Goal: Information Seeking & Learning: Learn about a topic

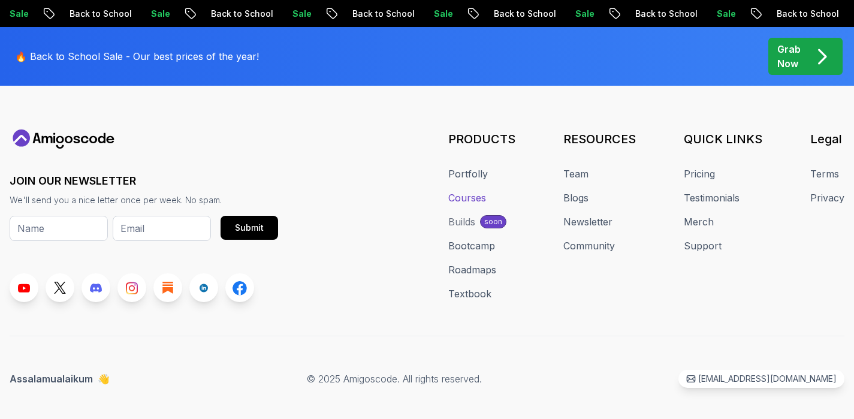
click at [469, 190] on link "Courses" at bounding box center [467, 197] width 38 height 14
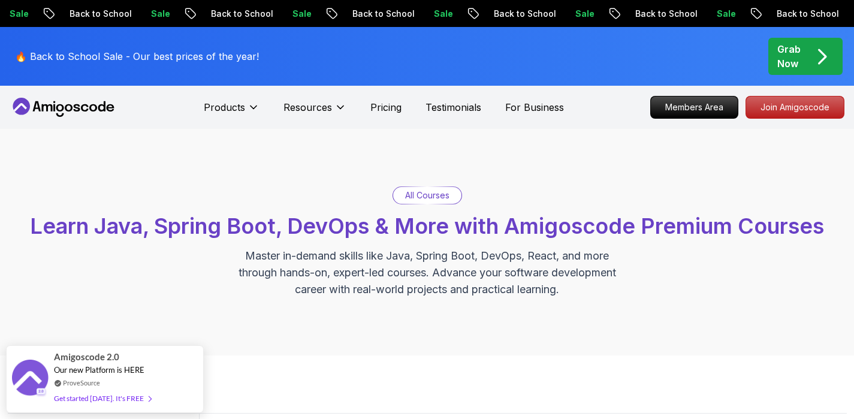
click at [426, 196] on p "All Courses" at bounding box center [427, 195] width 44 height 12
click at [98, 394] on div "Get started [DATE]. It's FREE" at bounding box center [102, 392] width 97 height 14
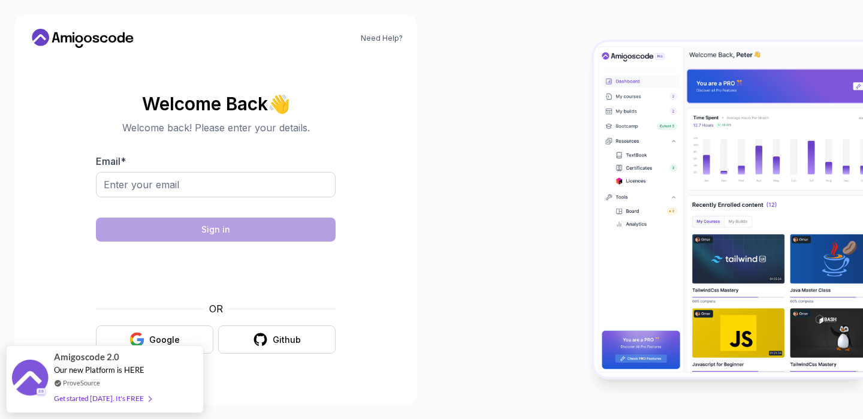
click at [419, 177] on div "Need Help? Welcome Back 👋 Welcome back! Please enter your details. Email * Sign…" at bounding box center [215, 209] width 431 height 419
click at [183, 335] on button "Google" at bounding box center [154, 339] width 117 height 28
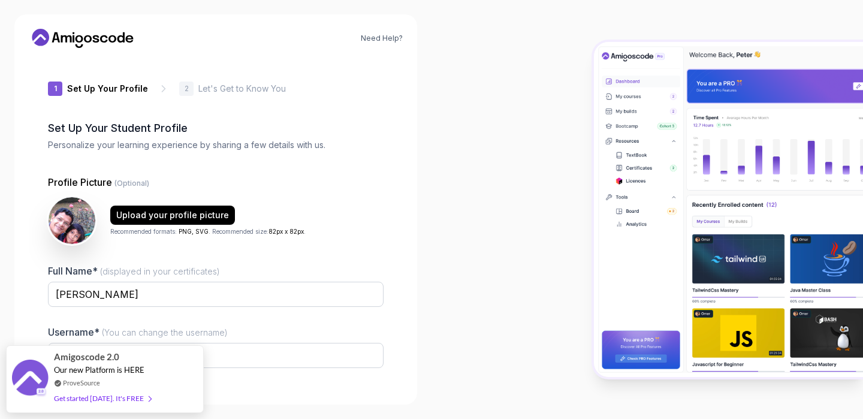
click at [573, 291] on div at bounding box center [646, 209] width 431 height 419
click at [409, 259] on div "Need Help? 1 Set Up Your Profile 1 Set Up Your Profile 2 Let's Get to Know You …" at bounding box center [215, 209] width 403 height 390
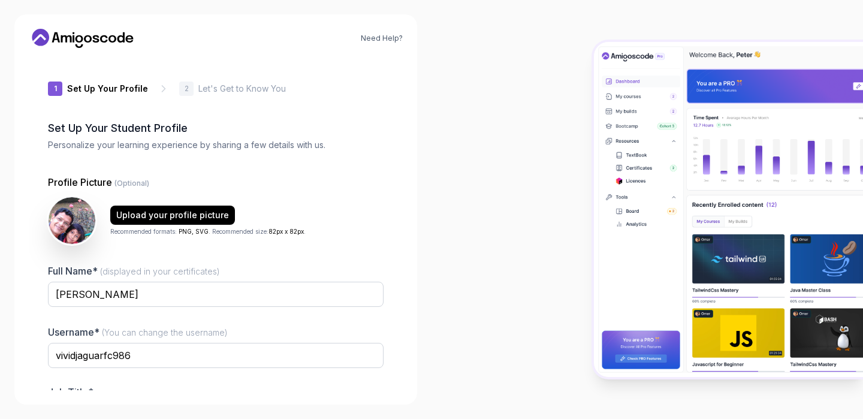
click at [367, 389] on p "Job Title*" at bounding box center [215, 392] width 335 height 12
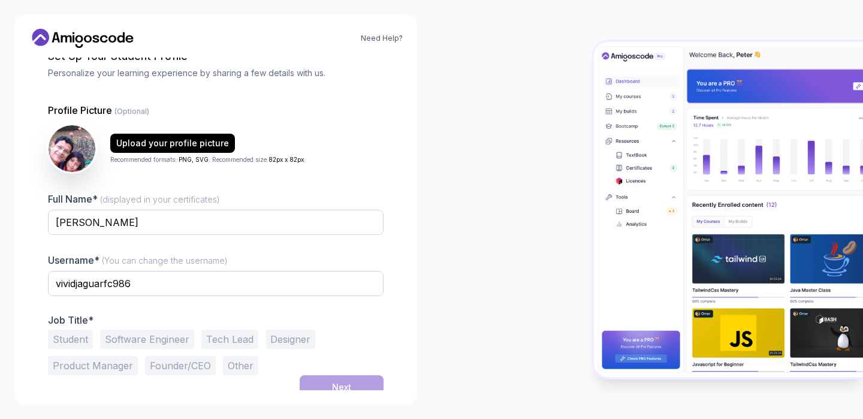
scroll to position [81, 0]
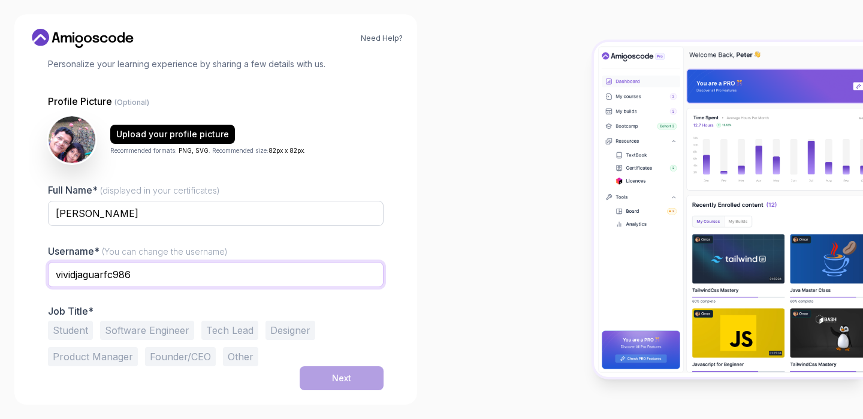
drag, startPoint x: 146, startPoint y: 270, endPoint x: 0, endPoint y: 265, distance: 145.6
click at [0, 265] on div "Need Help? 1 Set Up Your Profile 1 Set Up Your Profile 2 Let's Get to Know You …" at bounding box center [215, 209] width 431 height 419
type input "[EMAIL_ADDRESS][DOMAIN_NAME]"
click at [168, 306] on p "Job Title*" at bounding box center [215, 311] width 335 height 12
click at [226, 328] on button "Tech Lead" at bounding box center [229, 329] width 57 height 19
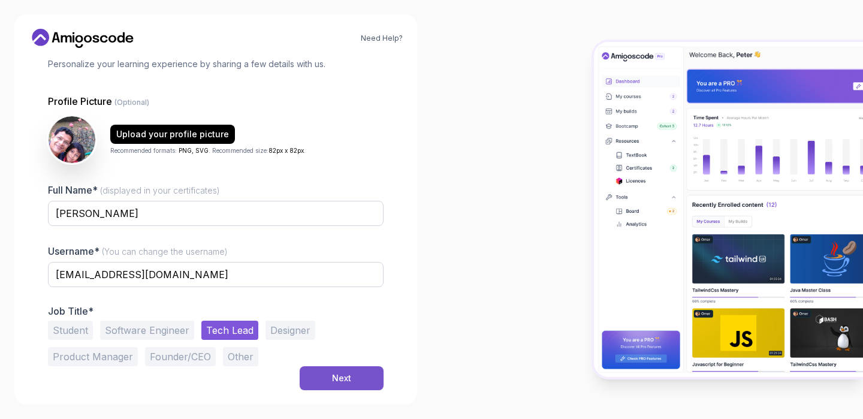
click at [344, 379] on div "Next" at bounding box center [341, 378] width 19 height 12
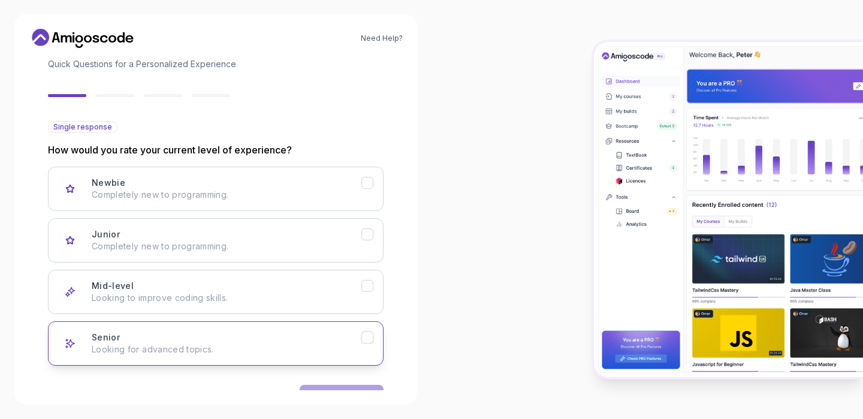
click at [368, 341] on icon "Senior" at bounding box center [367, 337] width 11 height 11
click at [353, 386] on button "Next" at bounding box center [341, 397] width 84 height 24
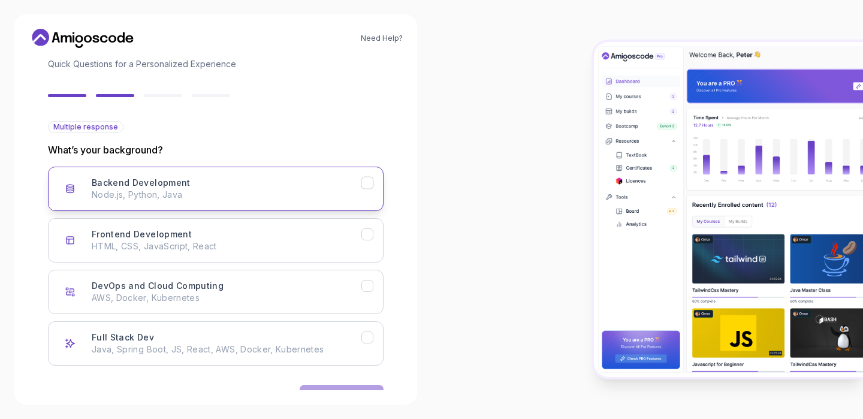
click at [368, 184] on icon "Backend Development" at bounding box center [367, 182] width 11 height 11
click at [370, 338] on icon "Full Stack Dev" at bounding box center [367, 337] width 11 height 11
click at [337, 386] on button "Next" at bounding box center [341, 397] width 84 height 24
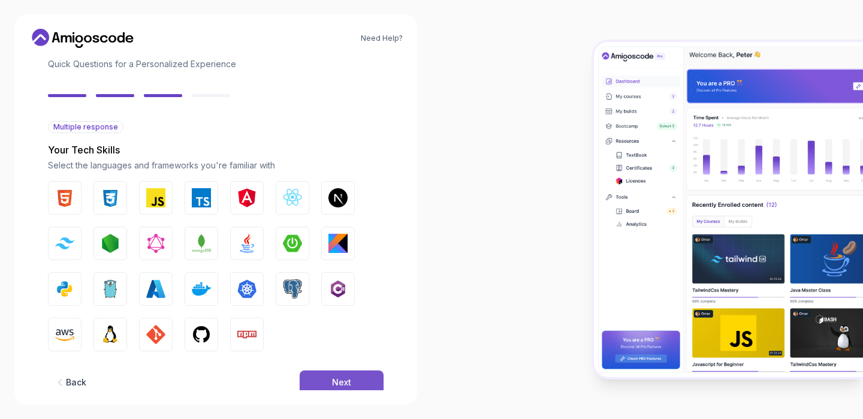
click at [346, 383] on div "Next" at bounding box center [341, 382] width 19 height 12
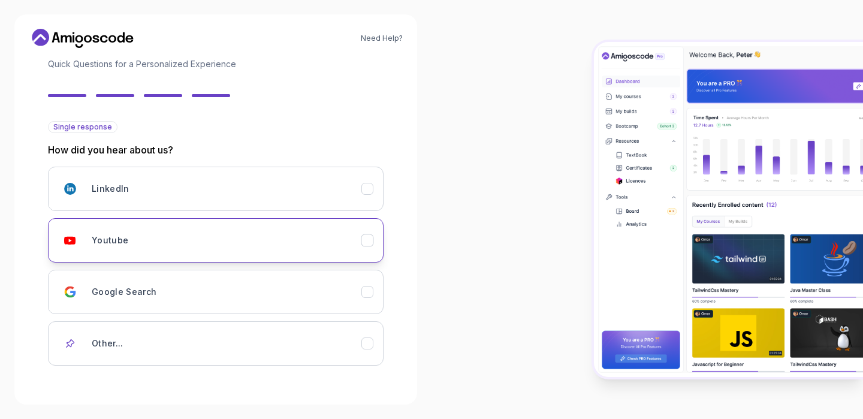
click at [370, 241] on icon "Youtube" at bounding box center [367, 240] width 11 height 11
click at [468, 352] on div at bounding box center [646, 209] width 431 height 419
click at [357, 374] on div "Back Next" at bounding box center [215, 404] width 335 height 62
drag, startPoint x: 77, startPoint y: 131, endPoint x: 252, endPoint y: 125, distance: 174.4
click at [249, 125] on div "Single response How did you hear about us? LinkedIn Youtube Google Search Other…" at bounding box center [215, 243] width 335 height 244
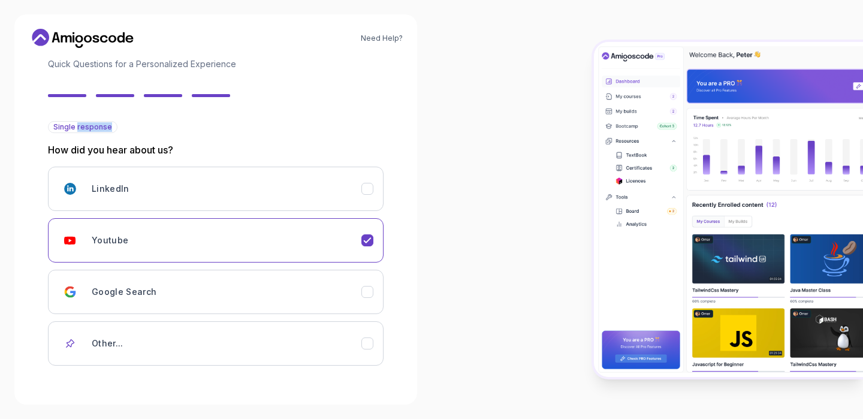
click at [306, 129] on div "Single response How did you hear about us? LinkedIn Youtube Google Search Other…" at bounding box center [215, 243] width 335 height 244
click at [147, 397] on div "Need Help? 2 Let's Get to Know You 1 Set Up Your Profile 2 Let's Get to Know Yo…" at bounding box center [215, 209] width 403 height 390
click at [497, 279] on div at bounding box center [646, 209] width 431 height 419
click at [697, 201] on img at bounding box center [728, 209] width 269 height 335
click at [387, 37] on link "Need Help?" at bounding box center [382, 39] width 42 height 10
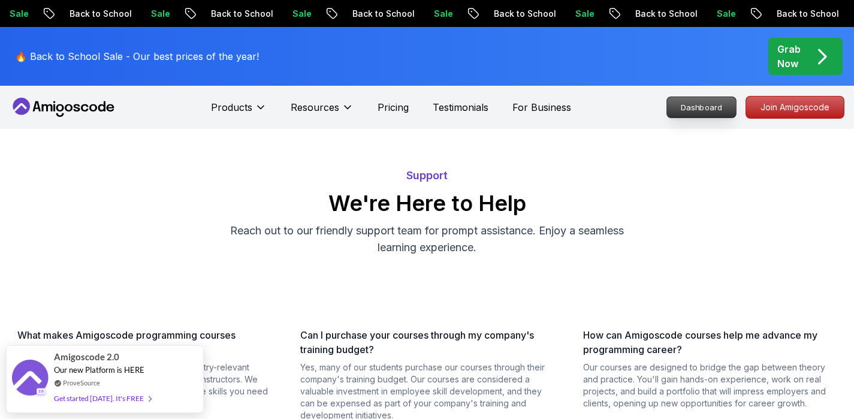
click at [698, 109] on p "Dashboard" at bounding box center [701, 107] width 69 height 20
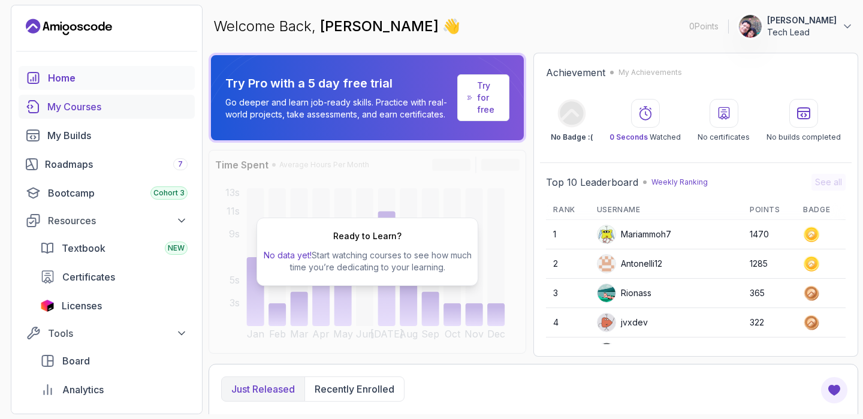
click at [92, 109] on div "My Courses" at bounding box center [117, 106] width 140 height 14
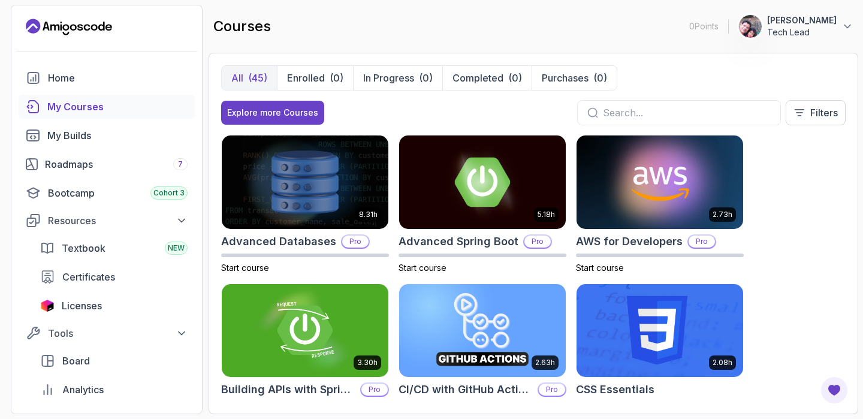
click at [812, 193] on div "8.31h Advanced Databases Pro Start course 5.18h Advanced Spring Boot Pro Start …" at bounding box center [533, 268] width 624 height 267
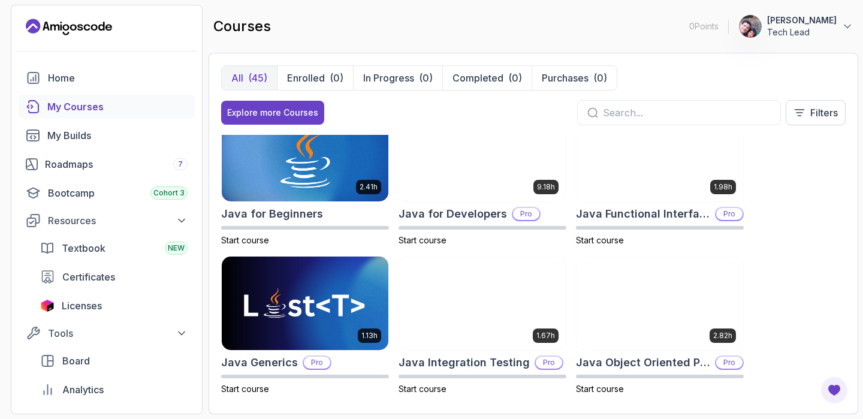
scroll to position [764, 0]
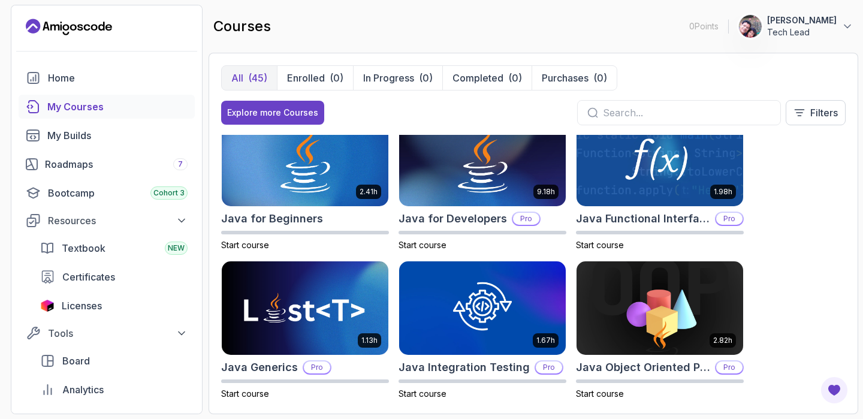
click at [668, 113] on input "text" at bounding box center [687, 112] width 168 height 14
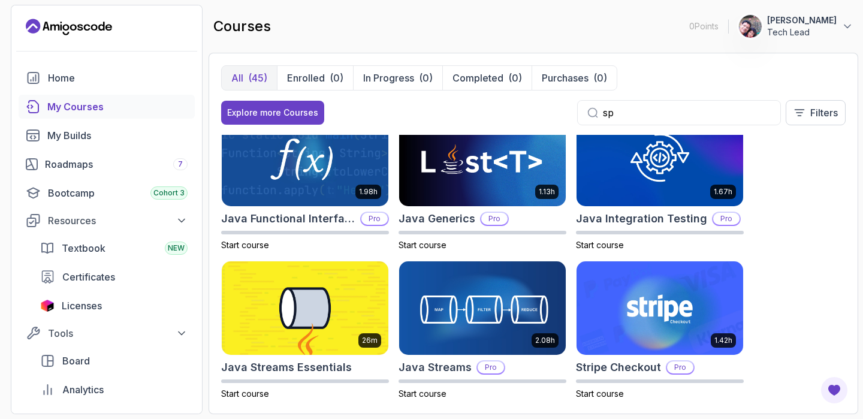
scroll to position [183, 0]
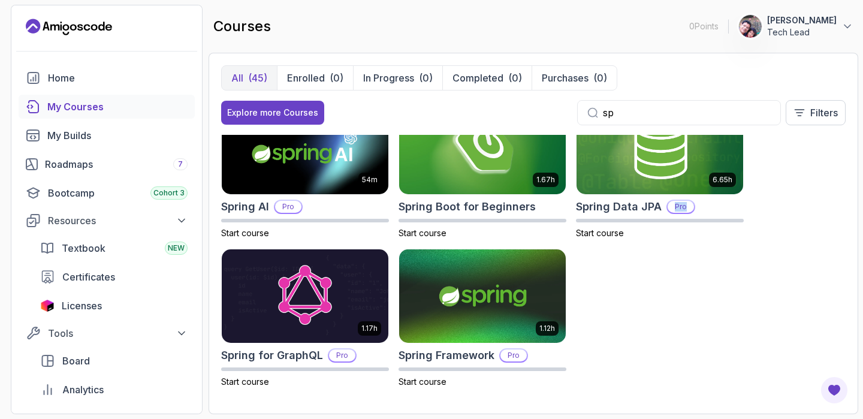
drag, startPoint x: 855, startPoint y: 217, endPoint x: 855, endPoint y: 194, distance: 23.4
click at [855, 194] on div "All (45) Enrolled (0) In Progress (0) Completed (0) Purchases (0) Explore more …" at bounding box center [532, 233] width 649 height 361
click at [814, 203] on div "5.18h Advanced Spring Boot Pro Start course 3.30h Building APIs with Spring Boo…" at bounding box center [533, 268] width 624 height 267
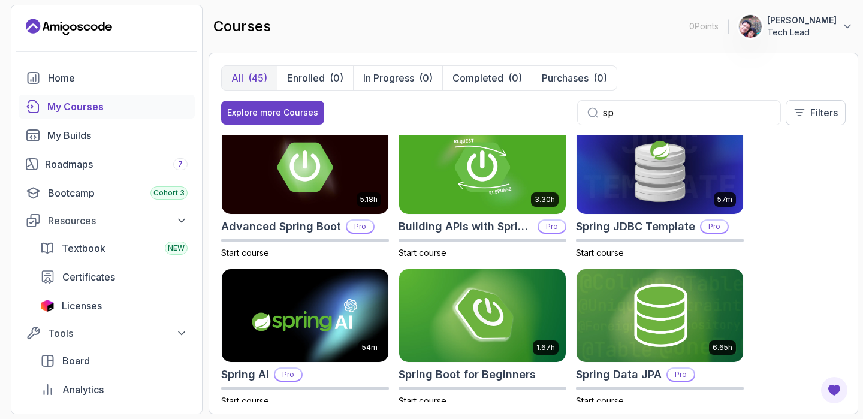
scroll to position [0, 0]
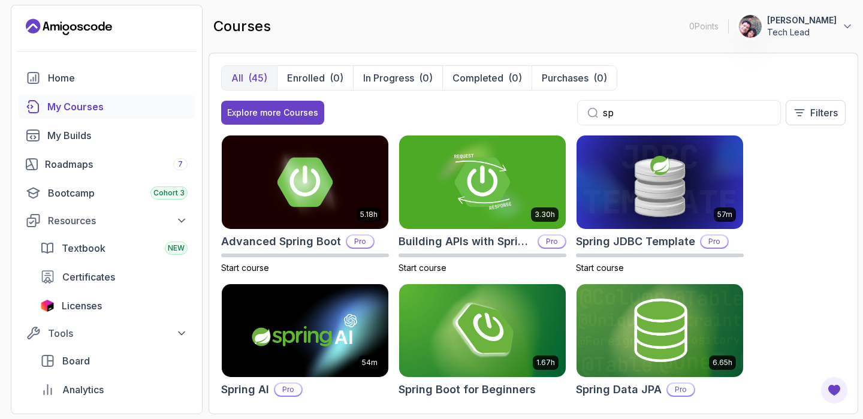
click at [709, 109] on input "sp" at bounding box center [687, 112] width 168 height 14
type input "s"
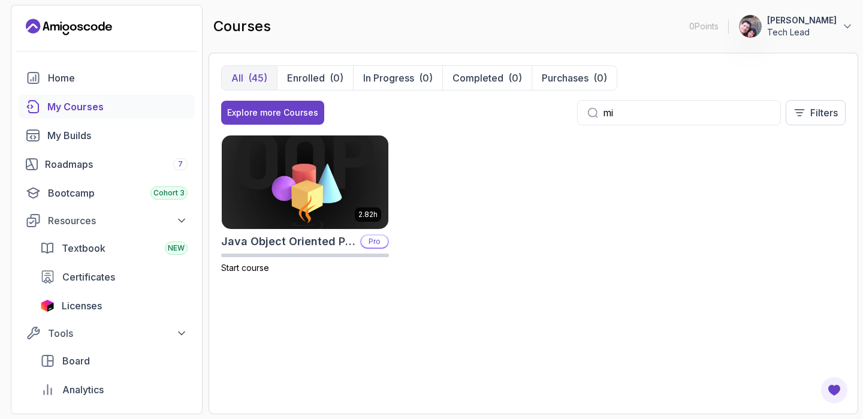
type input "m"
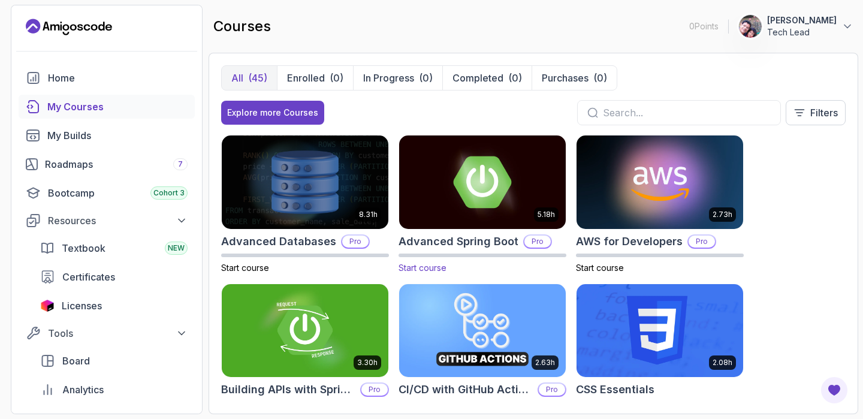
click at [476, 204] on img at bounding box center [482, 182] width 175 height 98
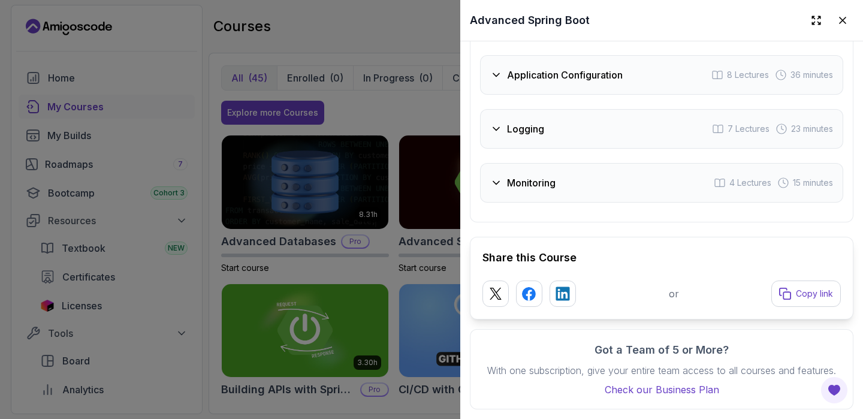
scroll to position [2585, 0]
click at [385, 111] on div at bounding box center [431, 209] width 863 height 419
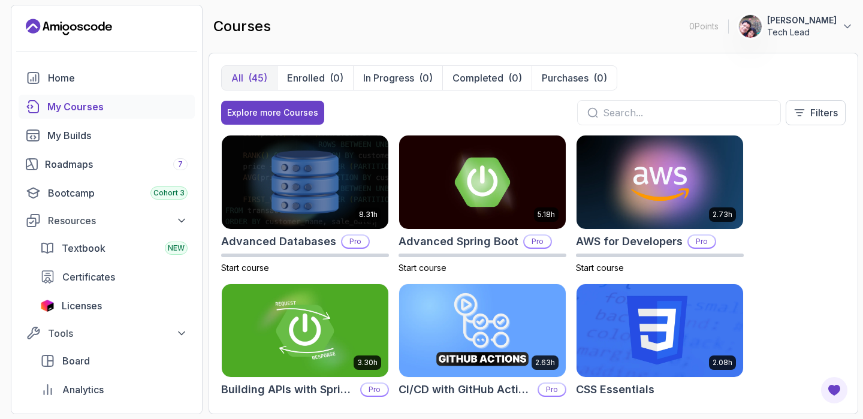
click at [313, 341] on img at bounding box center [304, 331] width 175 height 98
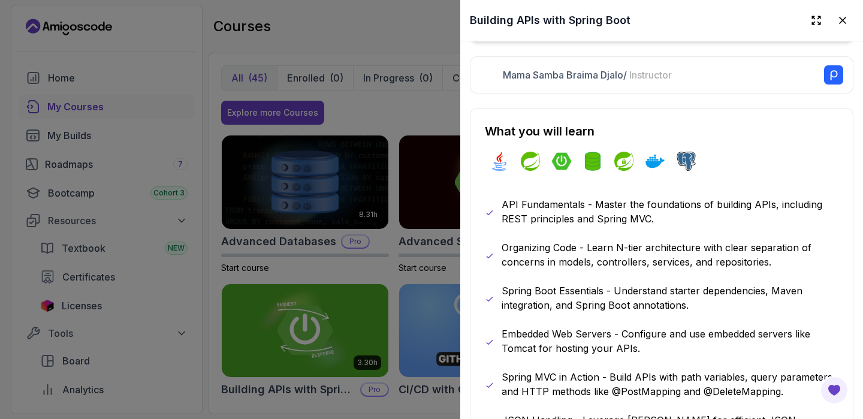
scroll to position [338, 0]
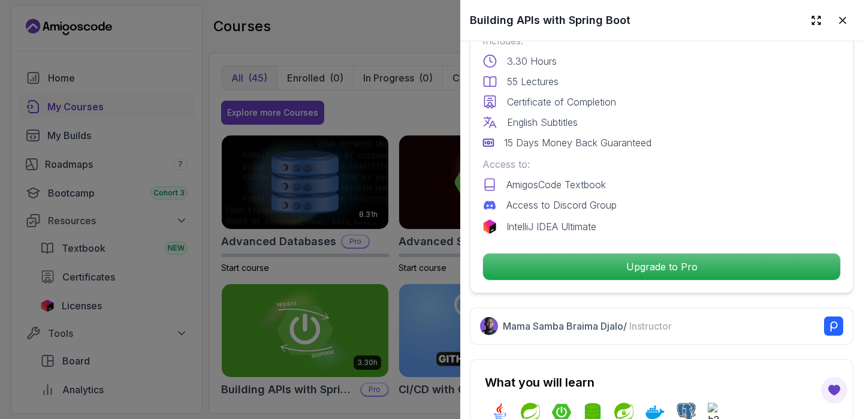
click at [413, 116] on div at bounding box center [431, 209] width 863 height 419
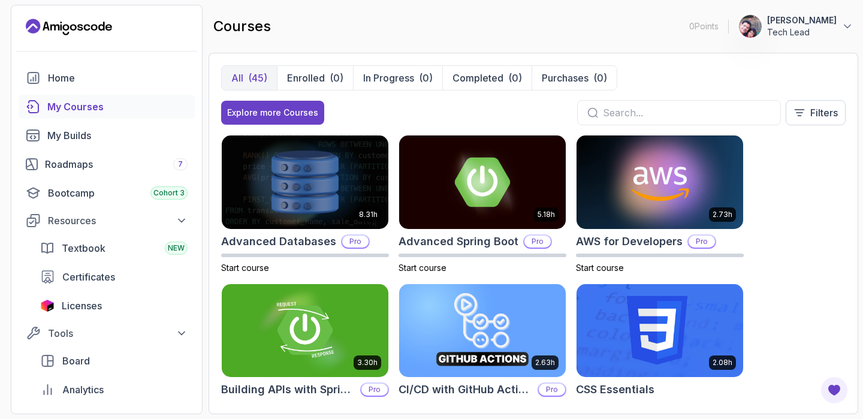
click at [792, 212] on div "8.31h Advanced Databases Pro Start course 5.18h Advanced Spring Boot Pro Start …" at bounding box center [533, 268] width 624 height 267
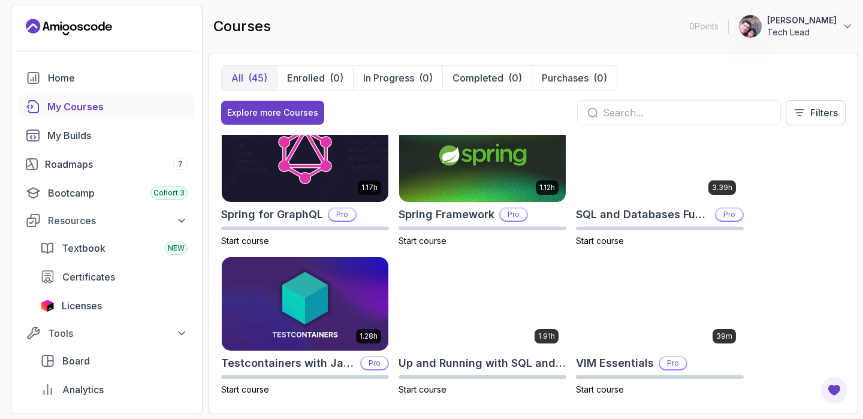
scroll to position [1962, 0]
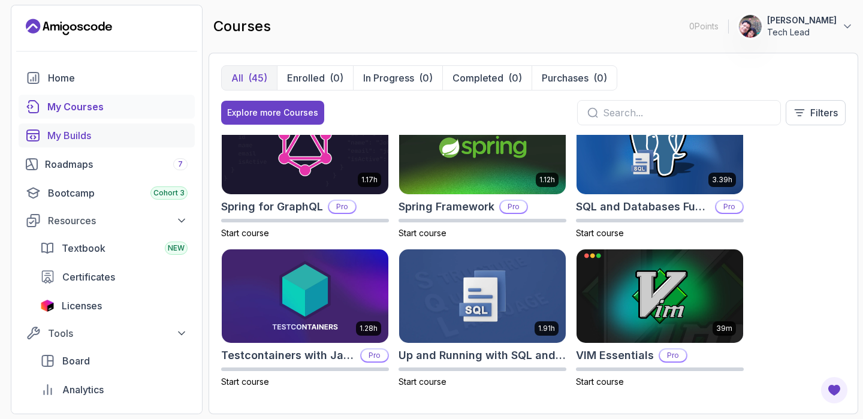
click at [79, 135] on div "My Builds" at bounding box center [117, 135] width 140 height 14
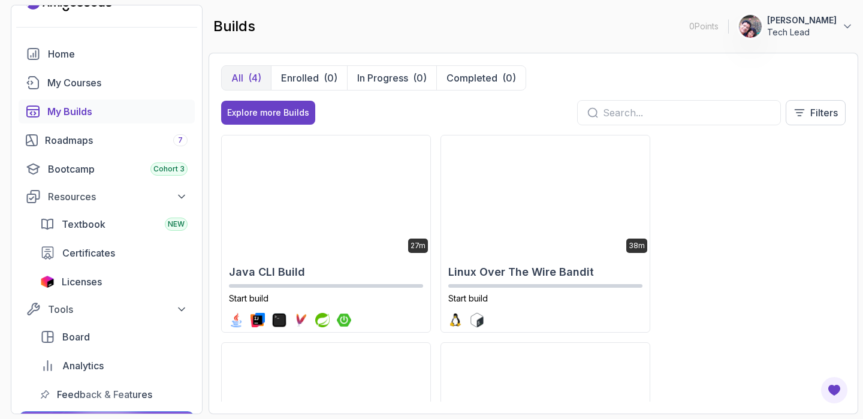
scroll to position [48, 0]
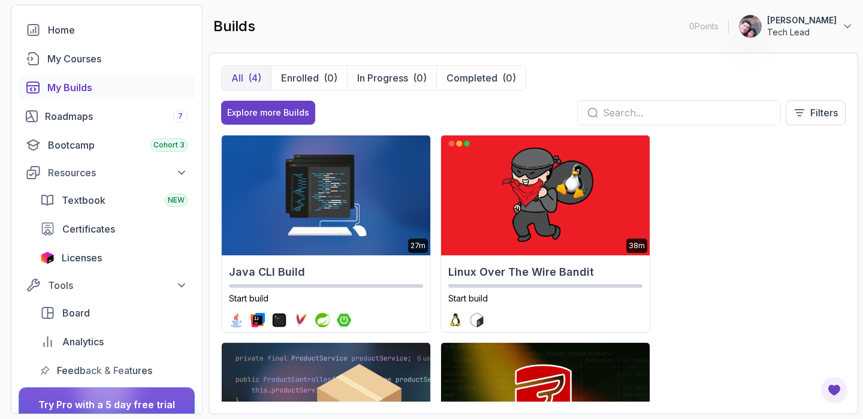
click at [701, 169] on div "27m Java CLI Build Start build 38m Linux Over The Wire Bandit Start build 2.1h …" at bounding box center [533, 268] width 624 height 267
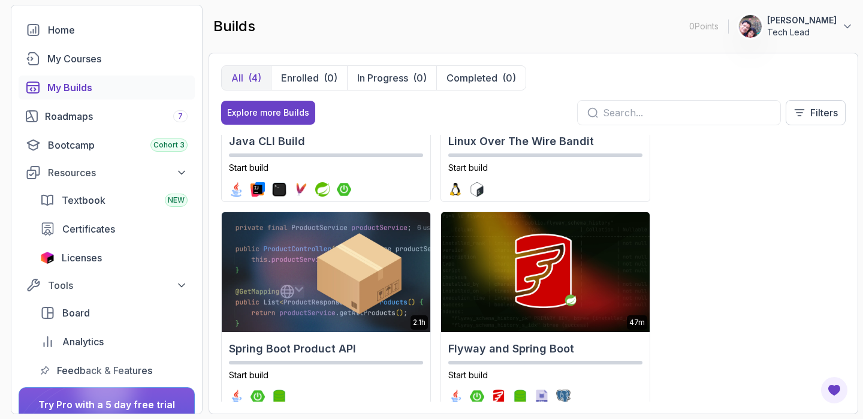
scroll to position [153, 0]
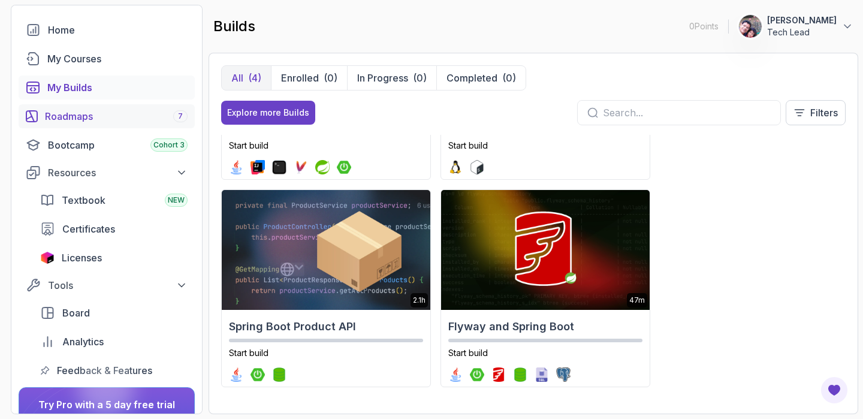
click at [81, 119] on div "Roadmaps 7" at bounding box center [116, 116] width 143 height 14
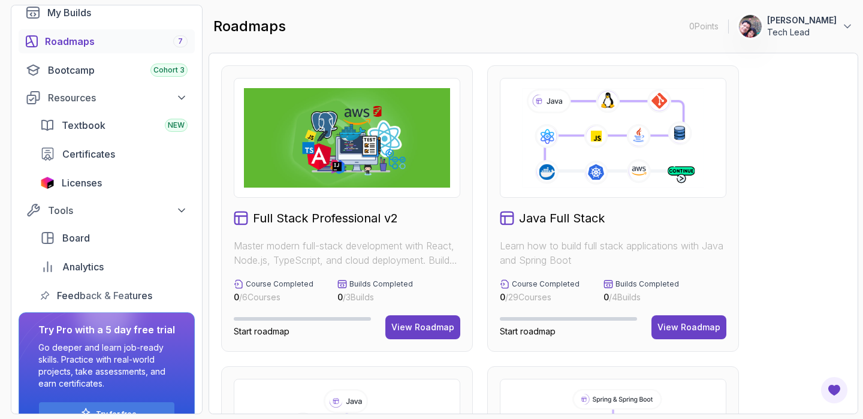
scroll to position [144, 0]
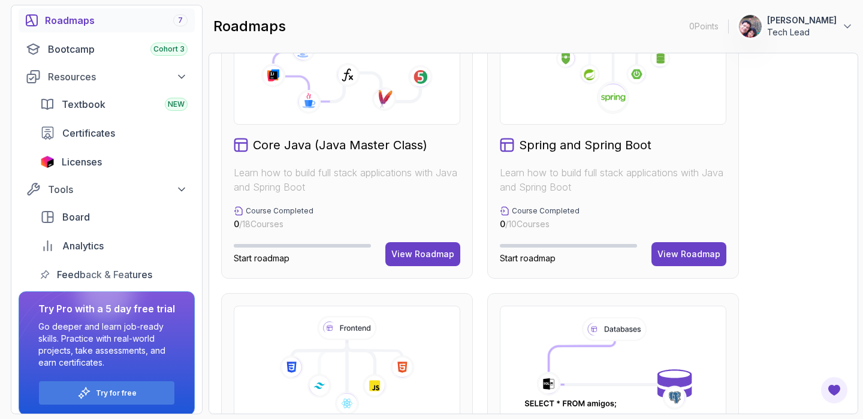
scroll to position [373, 0]
click at [685, 257] on div "View Roadmap" at bounding box center [688, 255] width 63 height 12
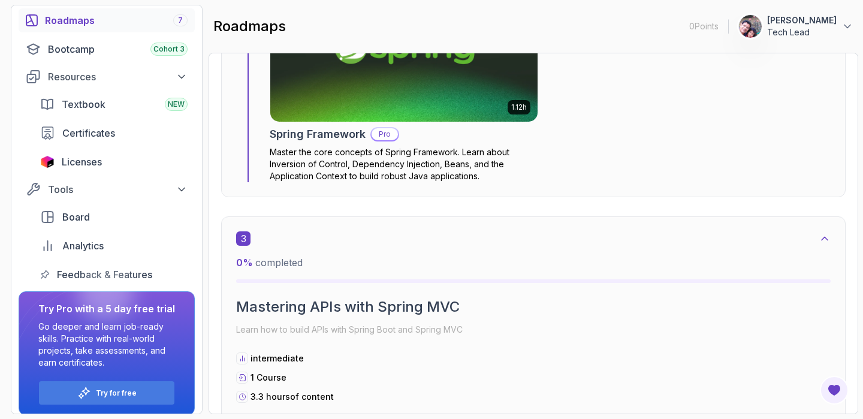
scroll to position [1087, 0]
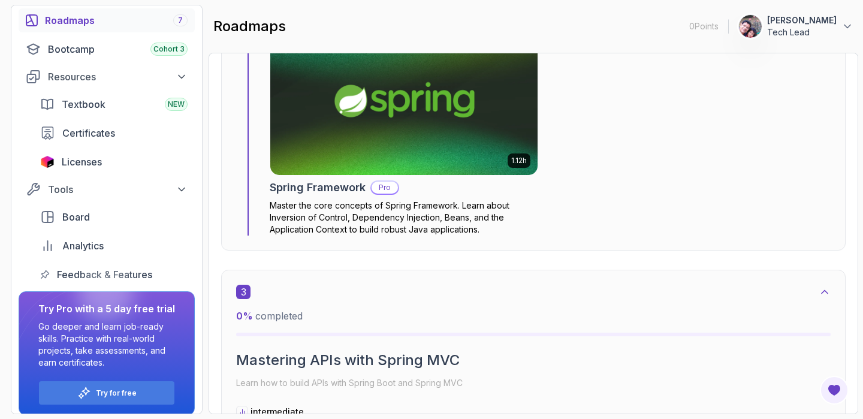
click at [73, 26] on div "Roadmaps 7" at bounding box center [116, 20] width 143 height 14
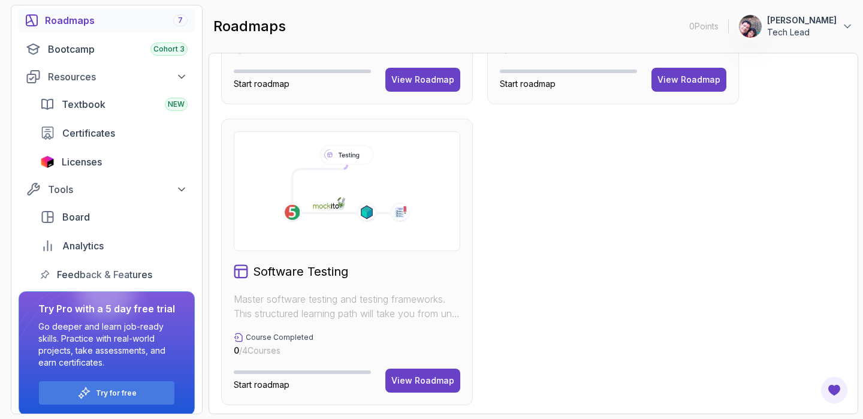
scroll to position [852, 0]
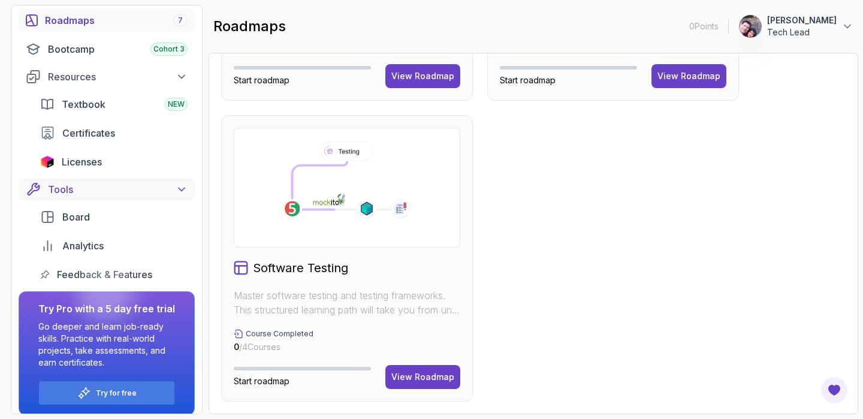
click at [181, 190] on icon at bounding box center [181, 189] width 6 height 3
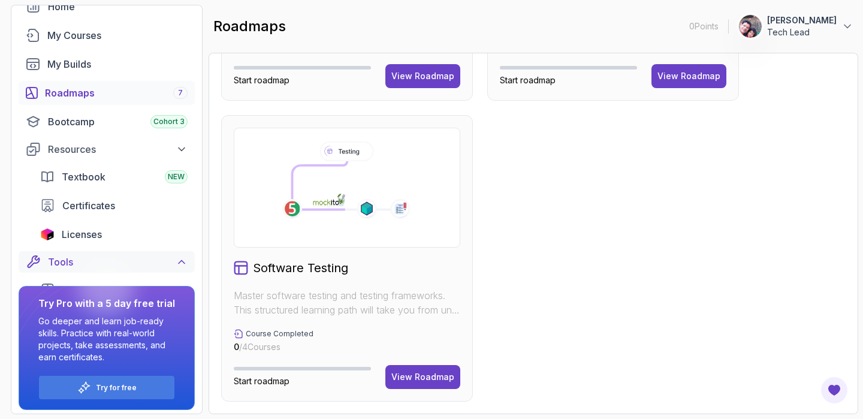
scroll to position [66, 0]
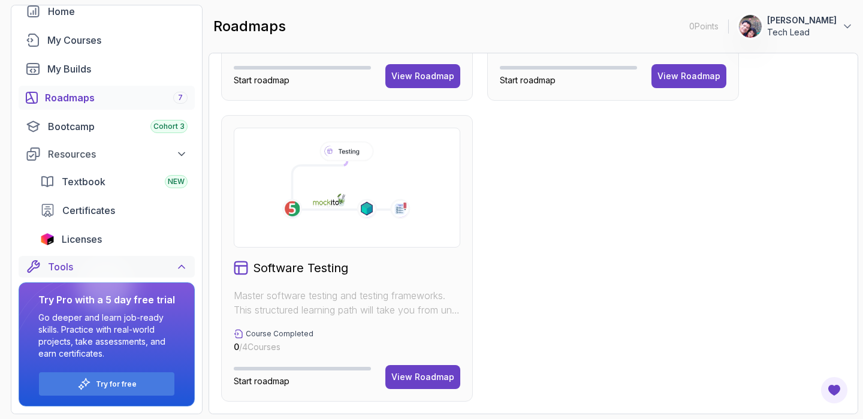
click at [181, 265] on icon at bounding box center [181, 266] width 6 height 3
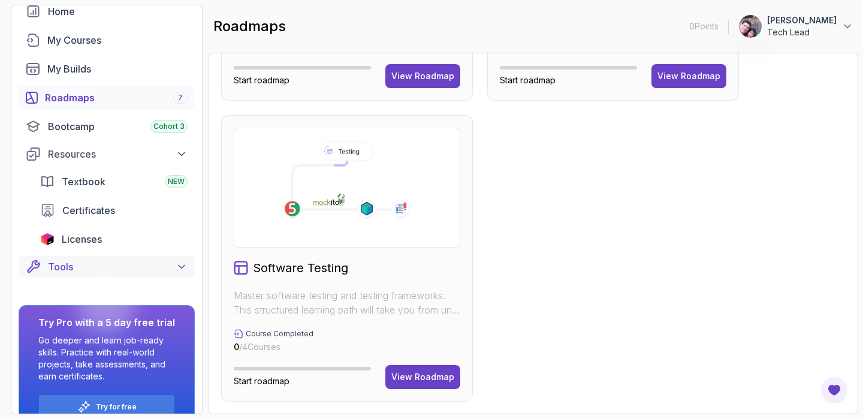
scroll to position [144, 0]
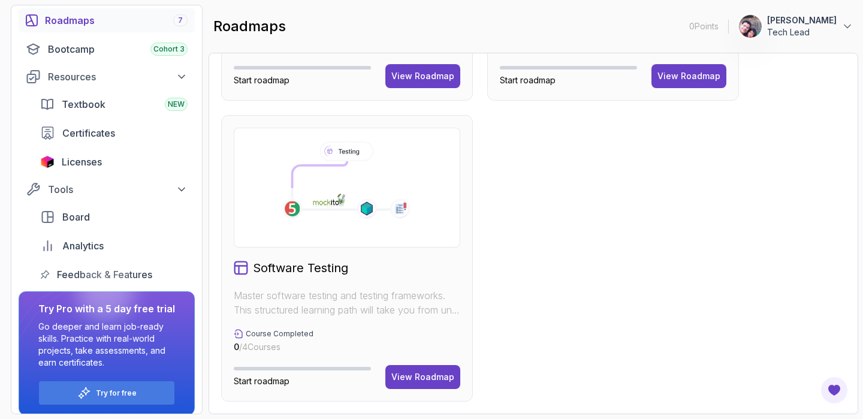
click at [125, 274] on div at bounding box center [106, 292] width 58 height 58
click at [69, 275] on span "Feedback & Features" at bounding box center [104, 274] width 95 height 14
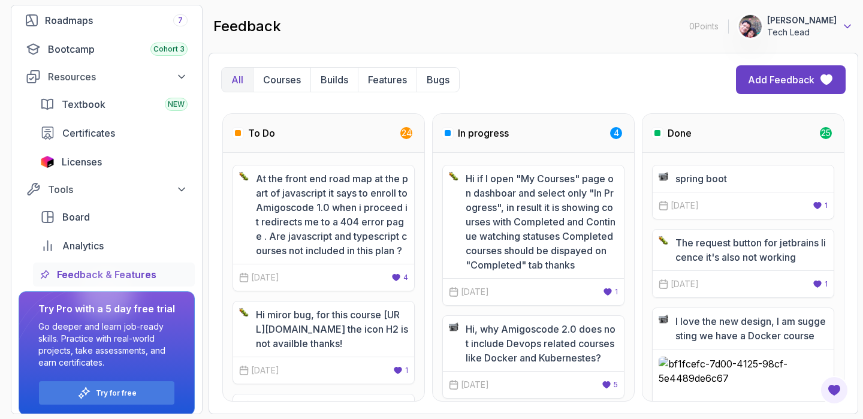
click at [846, 26] on icon at bounding box center [847, 26] width 6 height 3
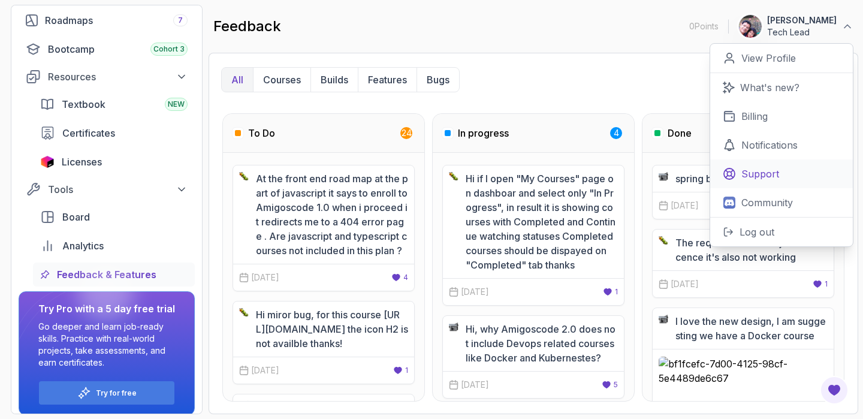
click at [758, 174] on p "Support" at bounding box center [760, 174] width 38 height 14
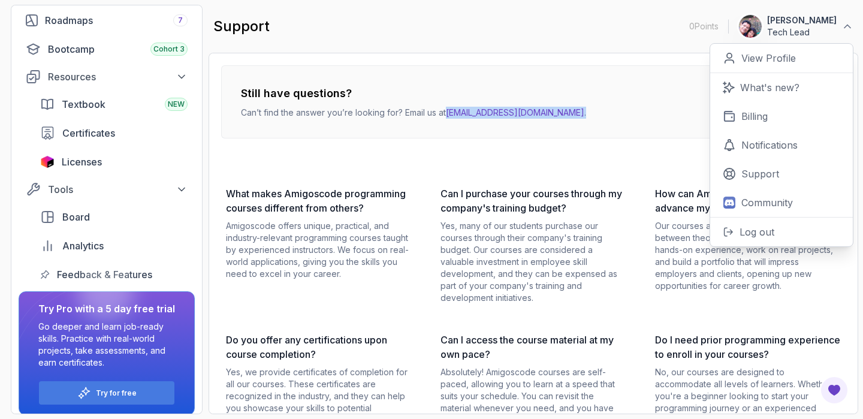
drag, startPoint x: 558, startPoint y: 113, endPoint x: 449, endPoint y: 113, distance: 109.0
click at [449, 113] on div "Still have questions? Can’t find the answer you’re looking for? Email us at [EM…" at bounding box center [533, 101] width 624 height 73
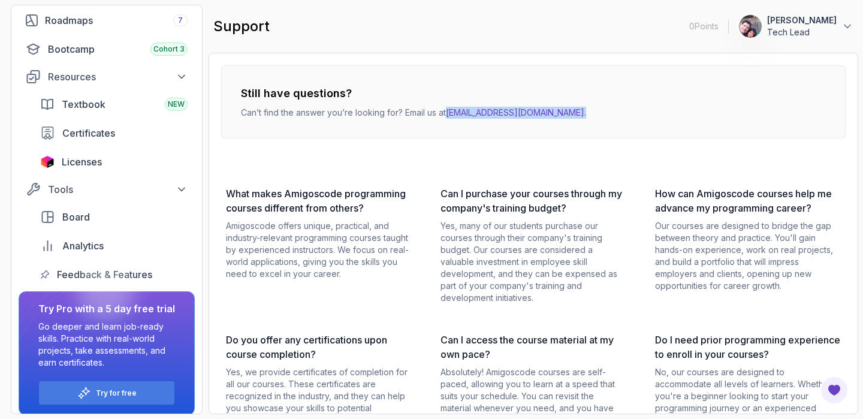
copy p "[EMAIL_ADDRESS][DOMAIN_NAME] ."
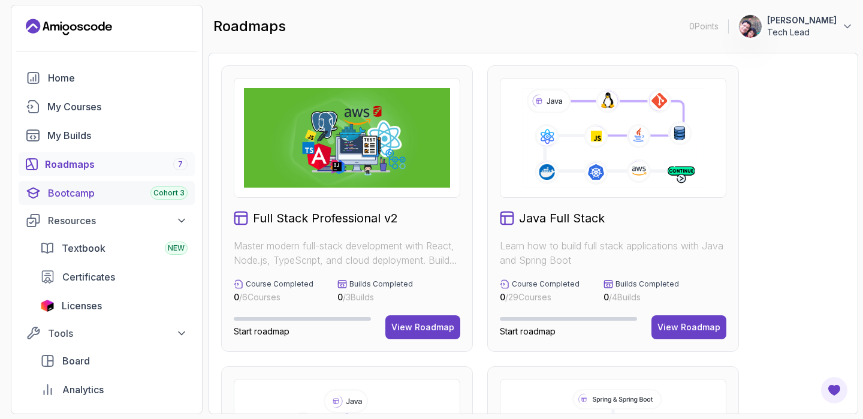
scroll to position [144, 0]
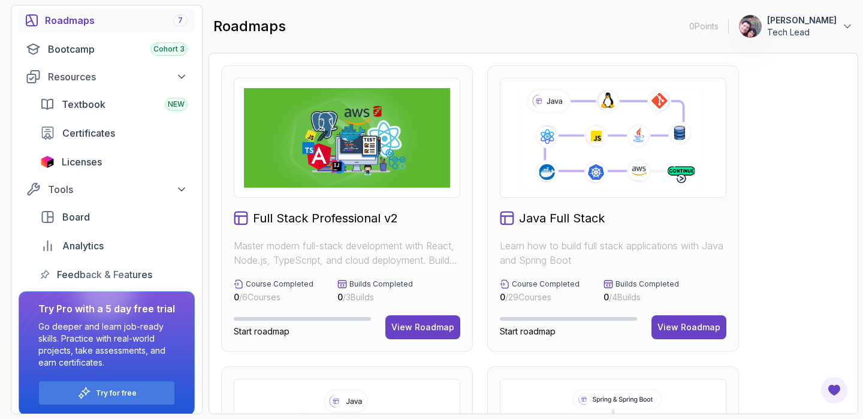
click at [199, 78] on div "Home My Courses My Builds Roadmaps 7 Bootcamp Cohort 3 Resources Textbook NEW C…" at bounding box center [106, 120] width 190 height 396
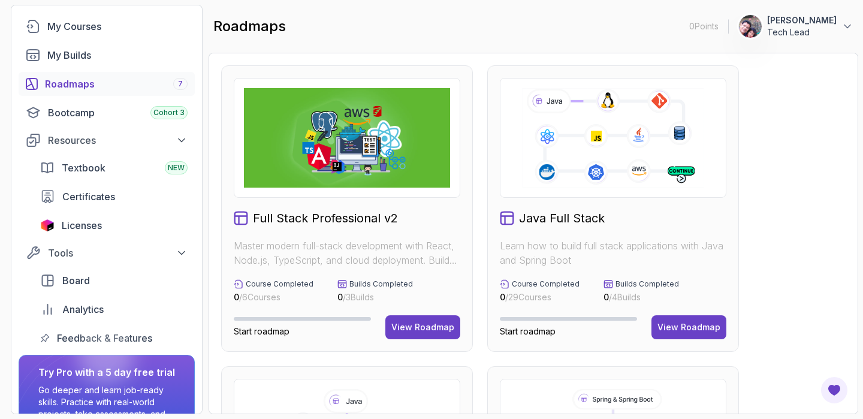
scroll to position [48, 0]
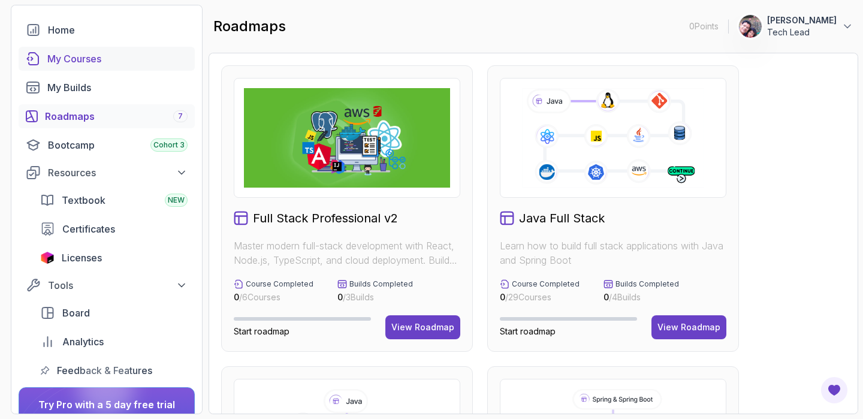
click at [104, 60] on div "My Courses" at bounding box center [117, 59] width 140 height 14
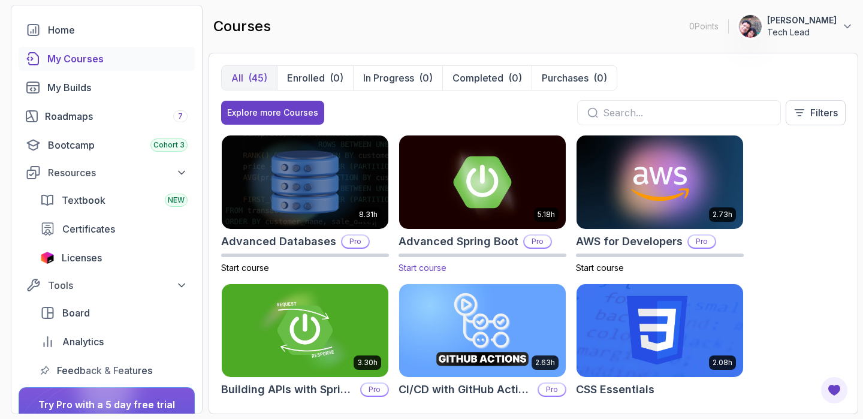
click at [485, 206] on img at bounding box center [482, 182] width 175 height 98
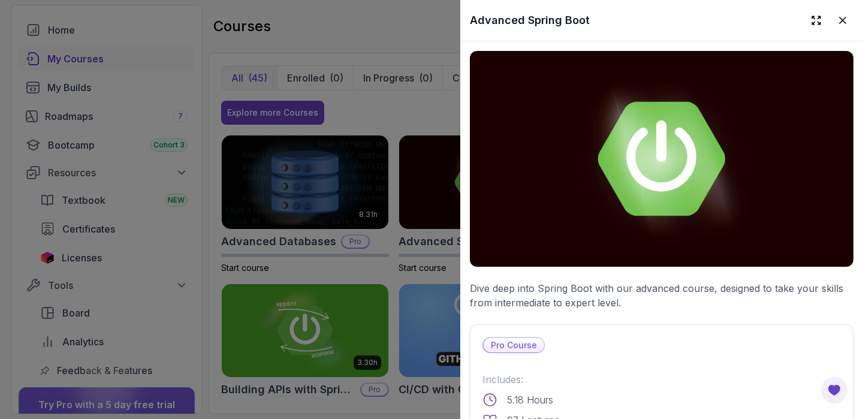
click at [516, 343] on p "Pro Course" at bounding box center [513, 345] width 60 height 14
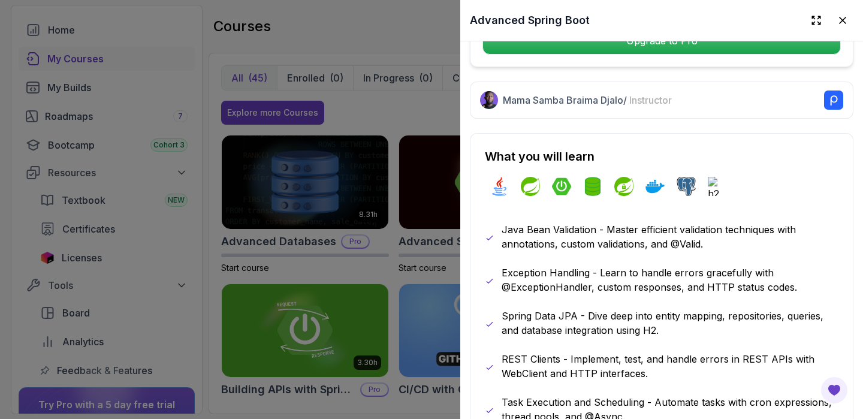
scroll to position [549, 0]
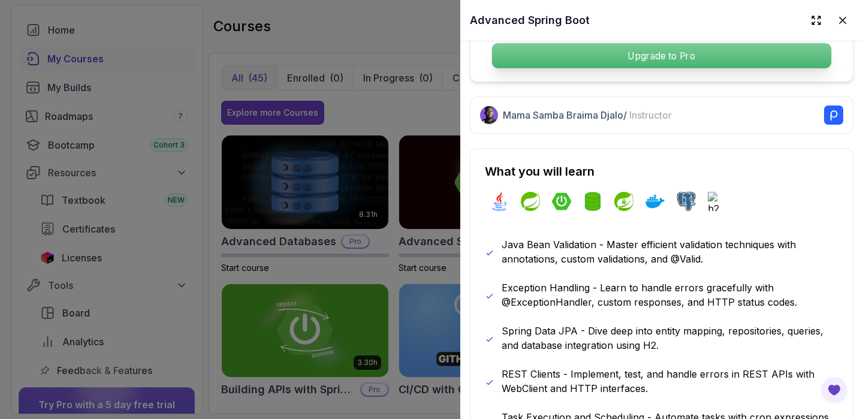
click at [699, 51] on p "Upgrade to Pro" at bounding box center [661, 55] width 339 height 25
